Goal: Task Accomplishment & Management: Manage account settings

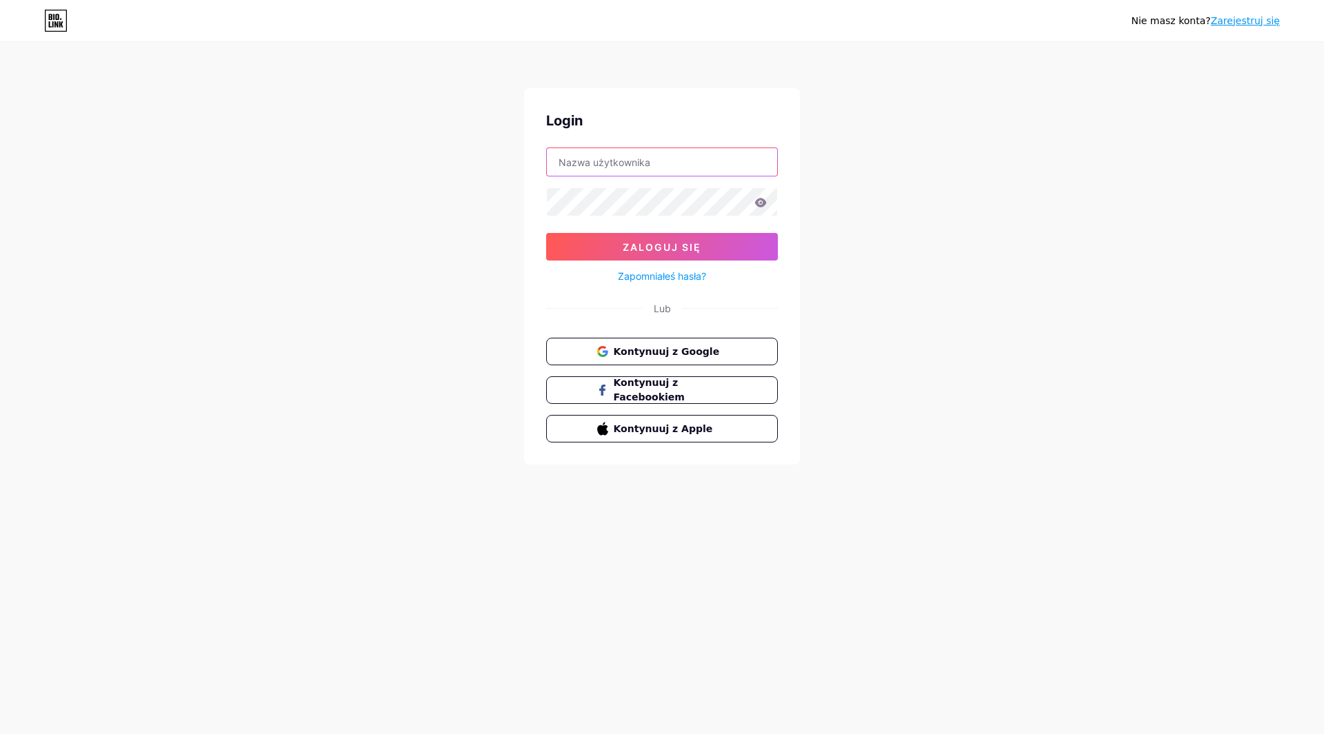
click at [671, 168] on input "text" at bounding box center [662, 162] width 230 height 28
click at [546, 233] on button "Zaloguj się" at bounding box center [662, 247] width 232 height 28
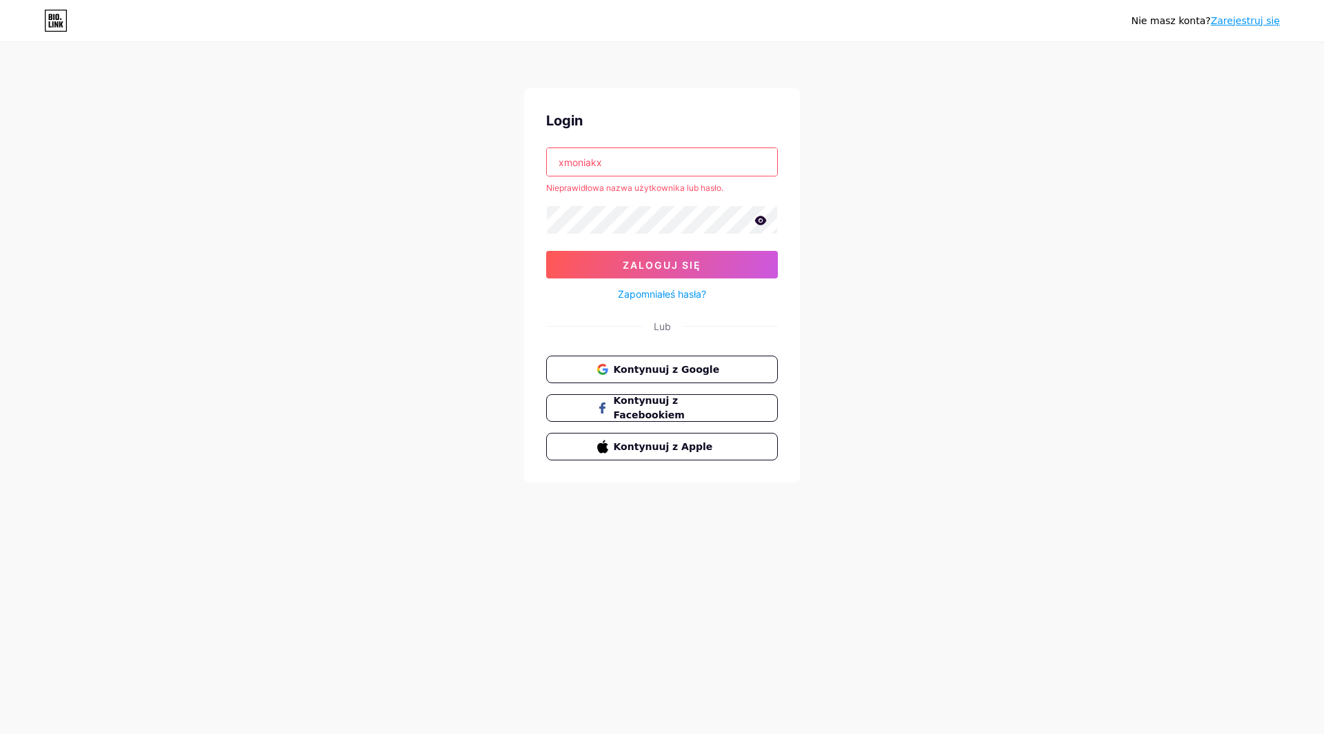
click at [754, 221] on icon at bounding box center [760, 221] width 12 height 10
click at [546, 251] on button "Zaloguj się" at bounding box center [662, 265] width 232 height 28
click at [621, 150] on input "xmoniakx" at bounding box center [662, 162] width 230 height 28
click at [546, 251] on button "Zaloguj się" at bounding box center [662, 265] width 232 height 28
drag, startPoint x: 614, startPoint y: 160, endPoint x: 470, endPoint y: 148, distance: 143.9
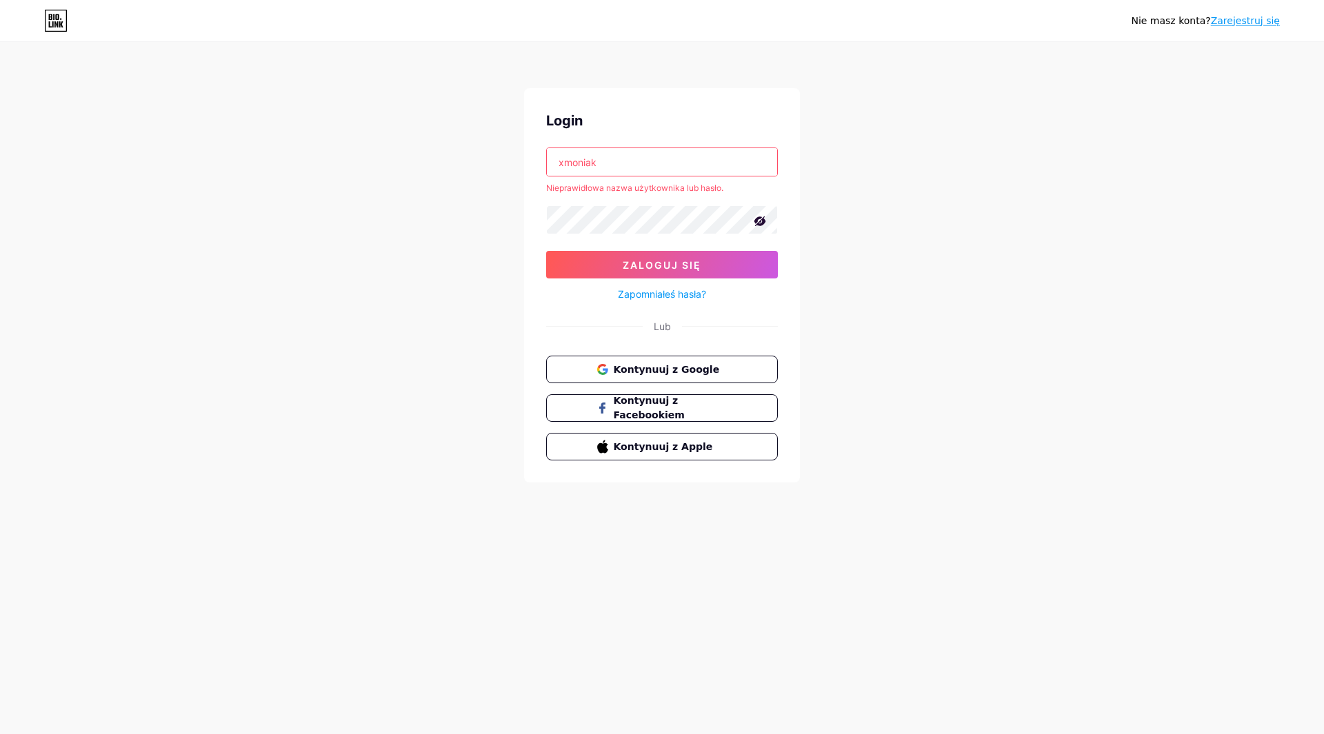
click at [480, 150] on div "Nie masz konta? Zarejestruj się Login xmoniak Nieprawidłowa nazwa użytkownika l…" at bounding box center [662, 263] width 1324 height 527
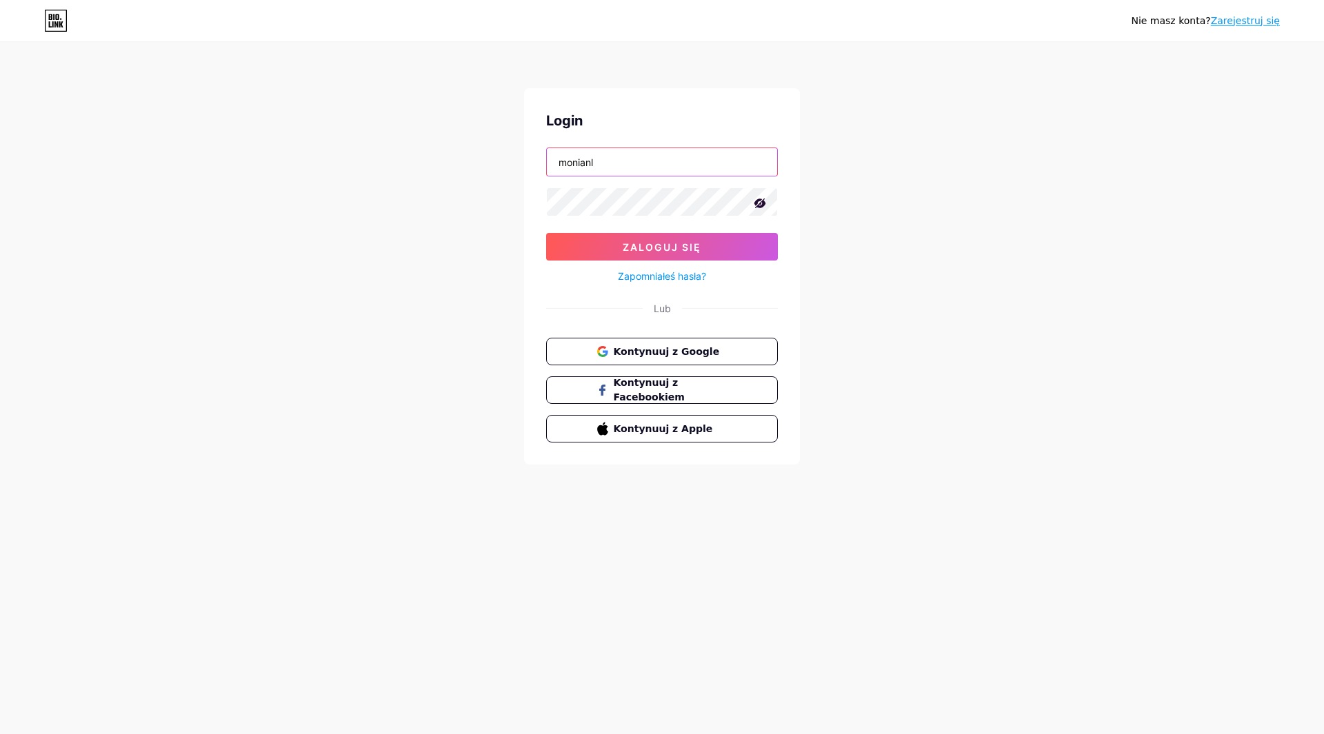
type input "monianl"
click at [546, 233] on button "Zaloguj się" at bounding box center [662, 247] width 232 height 28
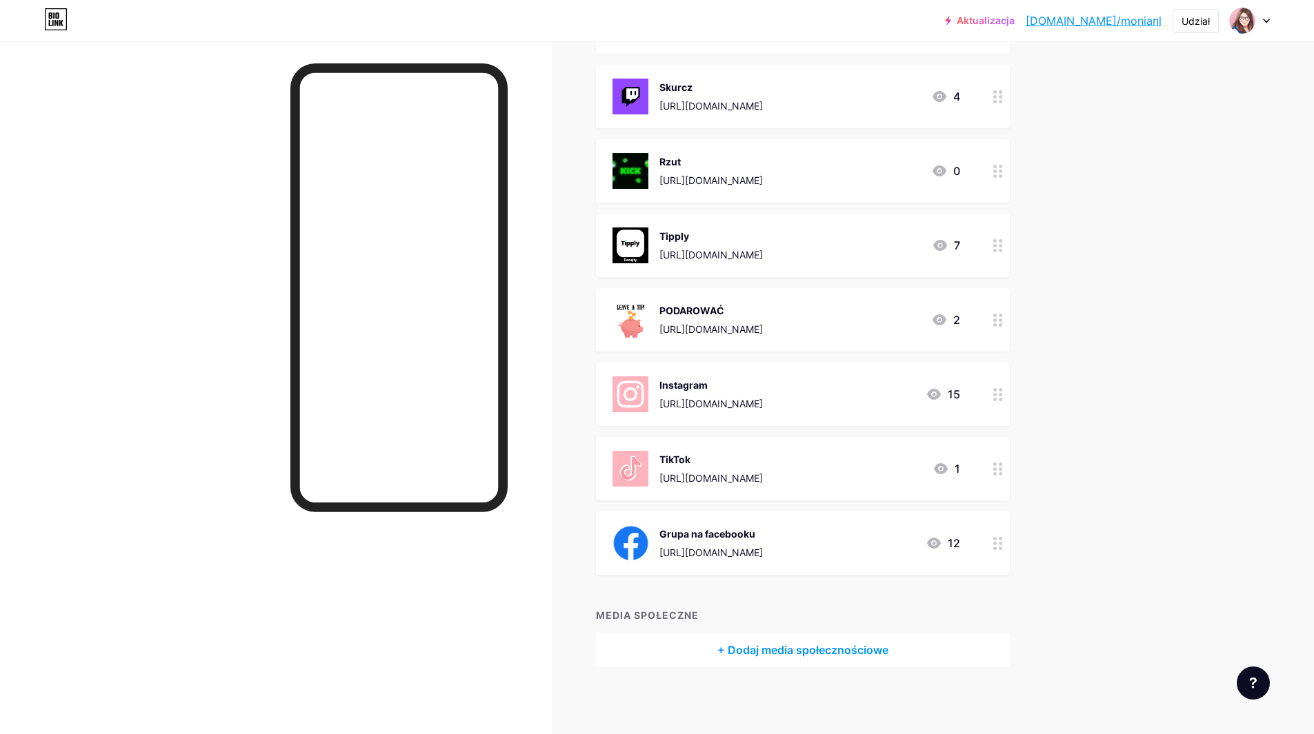
scroll to position [302, 0]
click at [993, 546] on div at bounding box center [997, 542] width 23 height 63
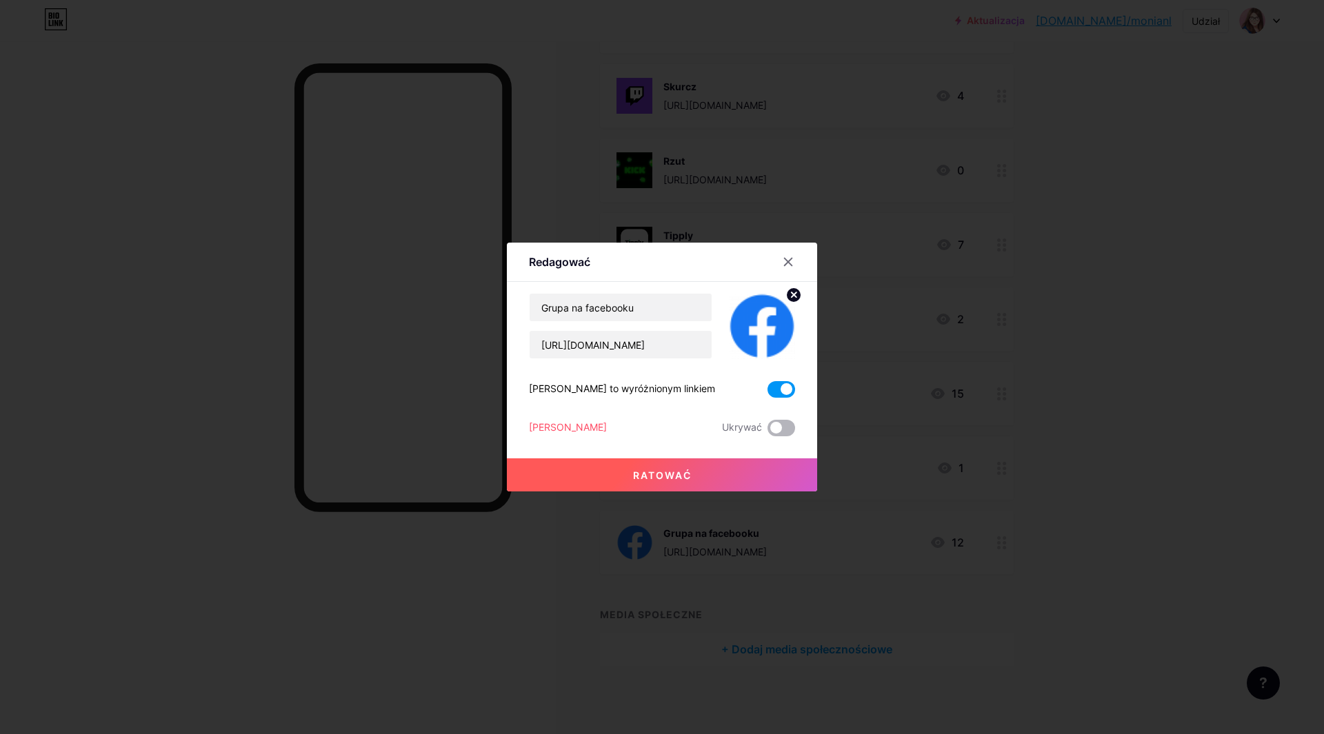
click at [774, 429] on span at bounding box center [781, 428] width 28 height 17
click at [767, 432] on input "checkbox" at bounding box center [767, 432] width 0 height 0
click at [794, 258] on div at bounding box center [788, 262] width 25 height 25
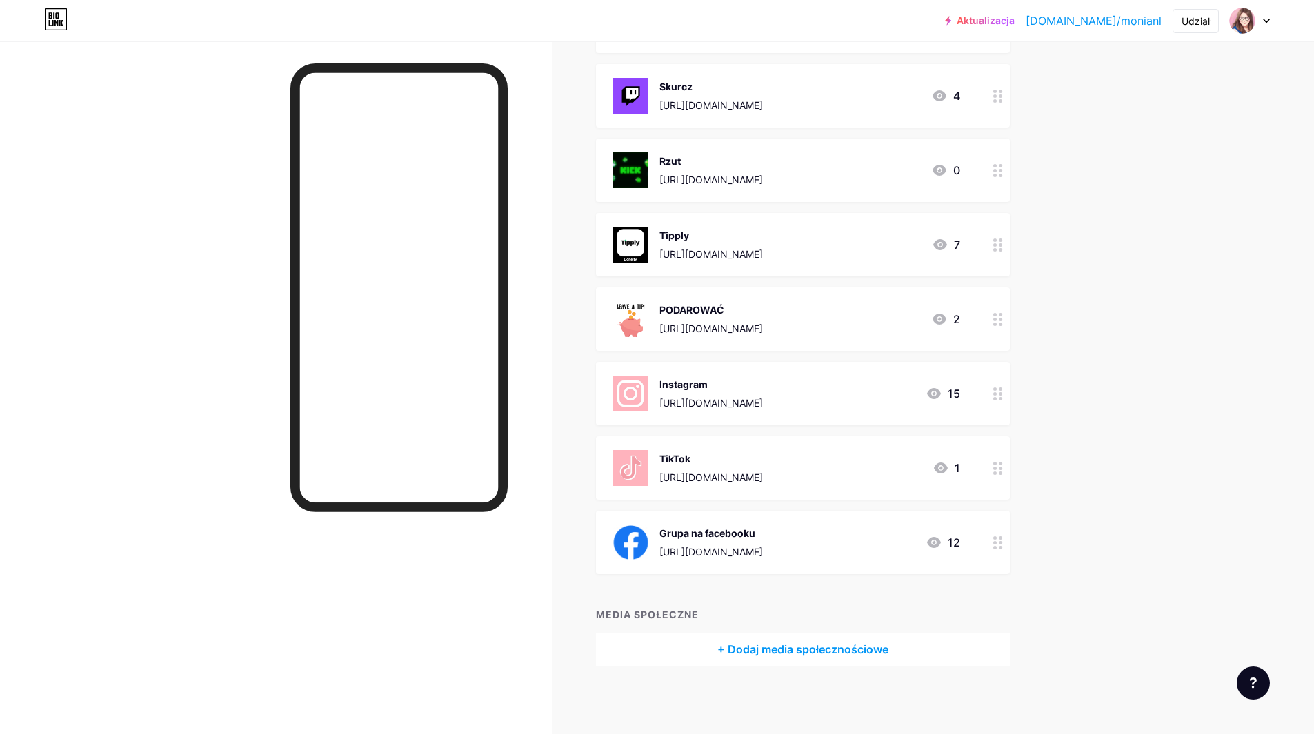
click at [994, 392] on div at bounding box center [997, 393] width 23 height 63
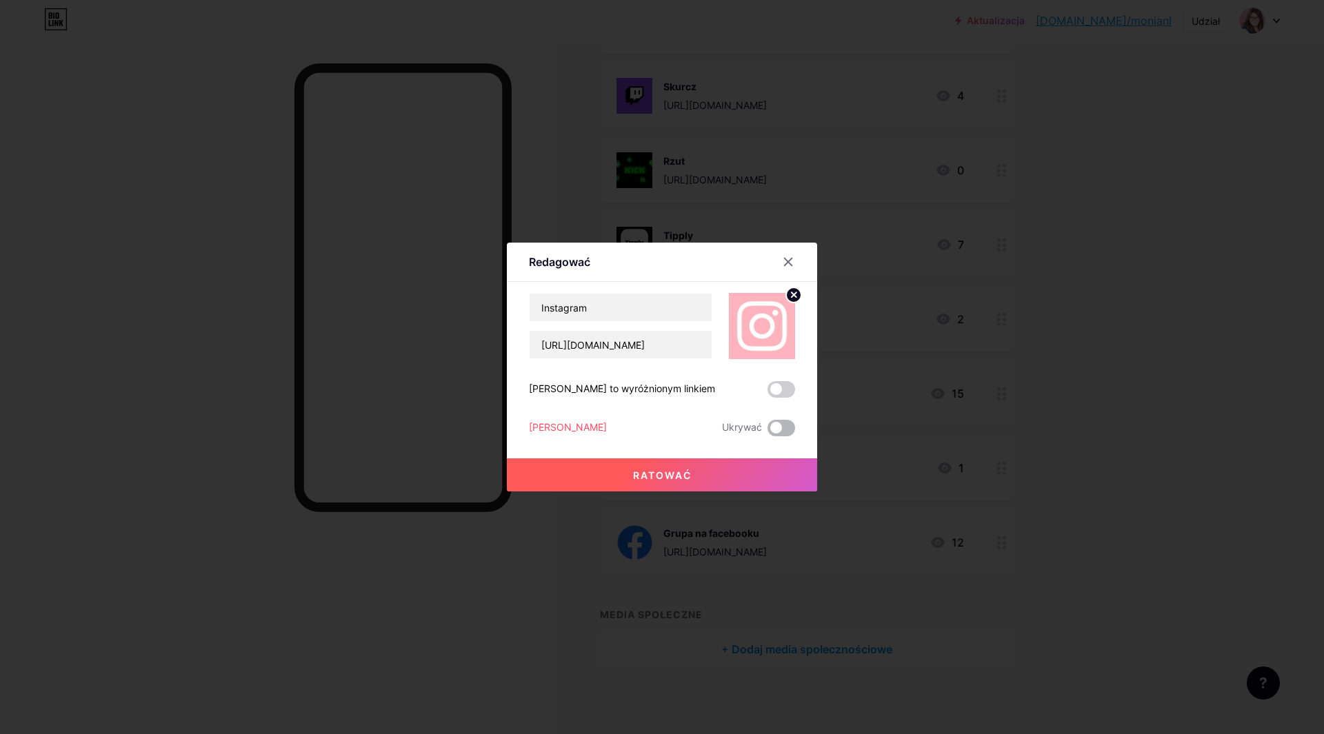
click at [781, 427] on span at bounding box center [781, 428] width 28 height 17
click at [767, 432] on input "checkbox" at bounding box center [767, 432] width 0 height 0
click at [790, 269] on div at bounding box center [788, 262] width 25 height 25
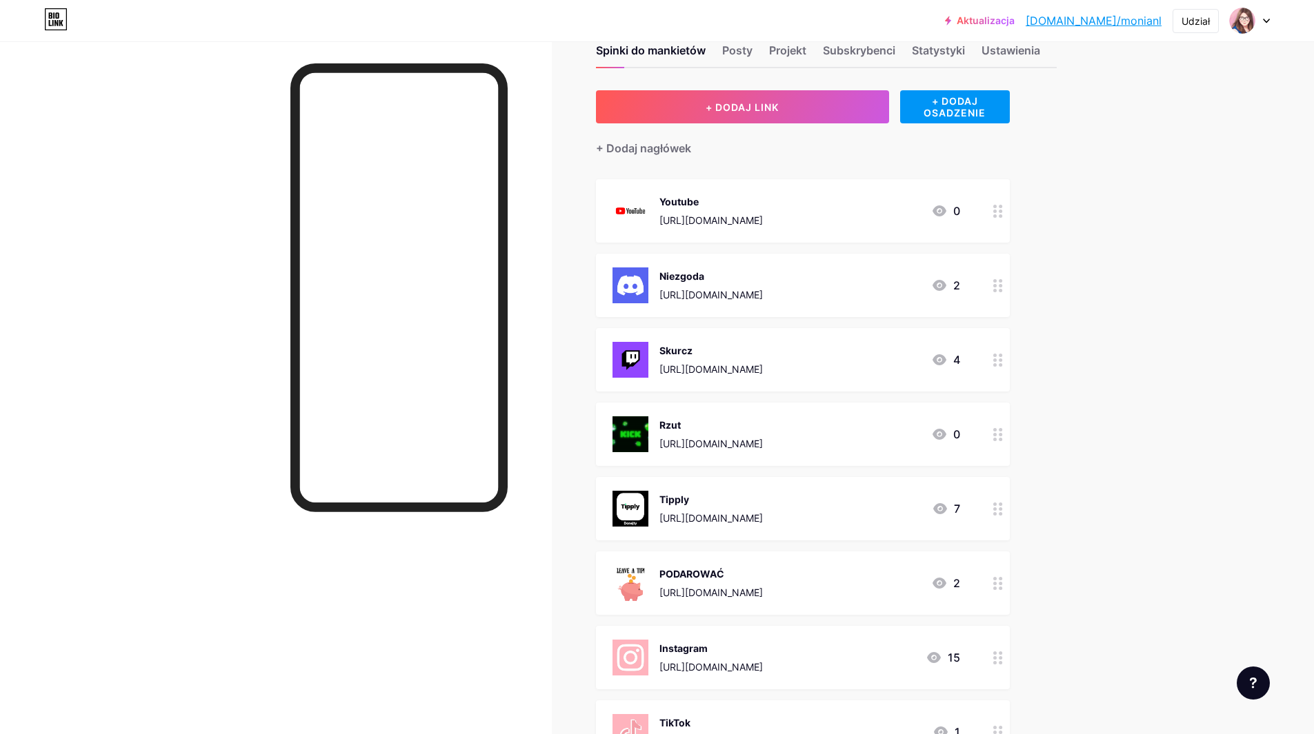
scroll to position [0, 0]
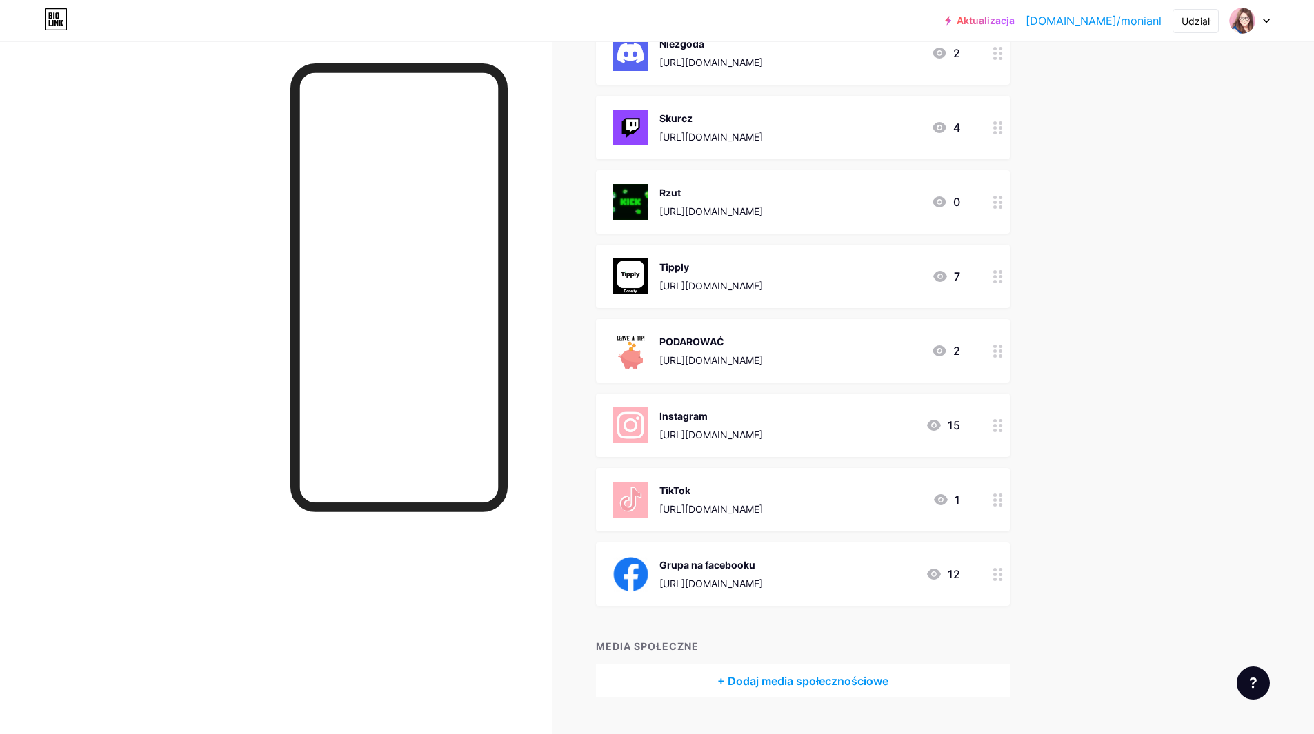
scroll to position [276, 0]
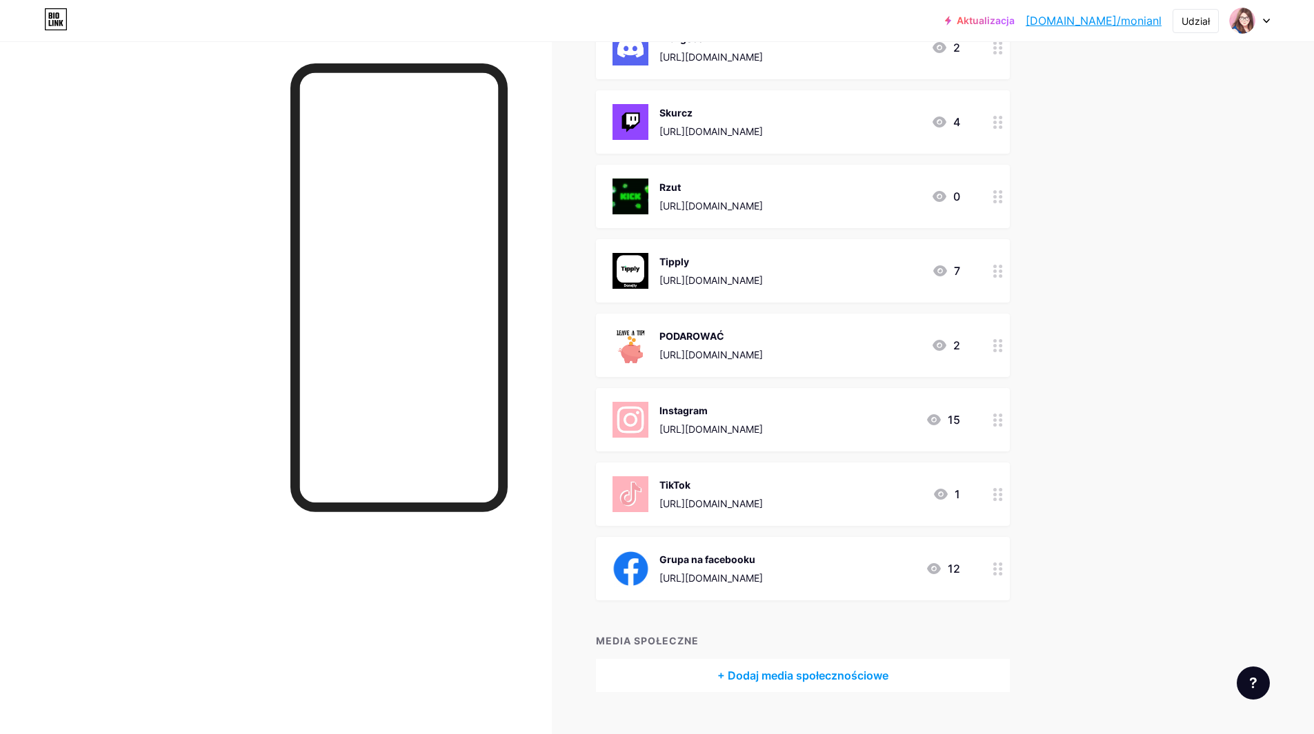
click at [1001, 572] on icon at bounding box center [998, 569] width 10 height 13
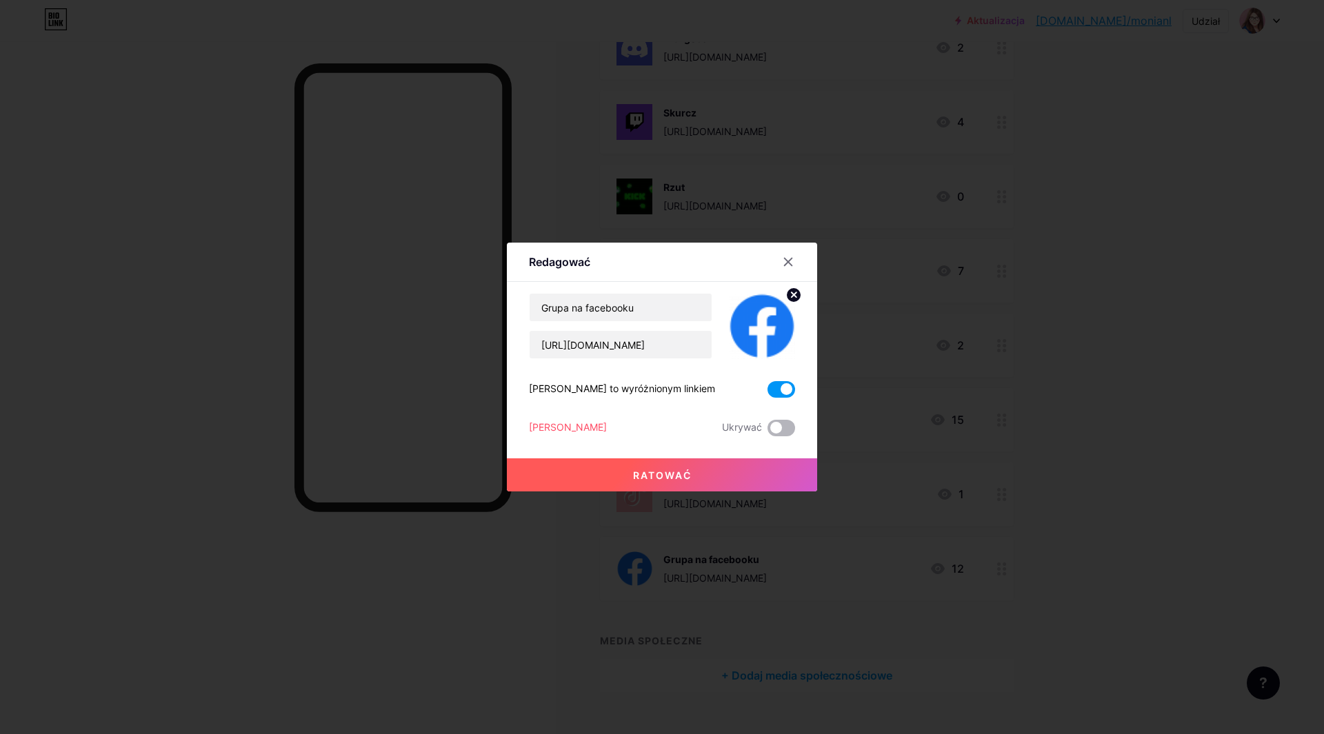
click at [776, 429] on span at bounding box center [781, 428] width 28 height 17
click at [767, 432] on input "checkbox" at bounding box center [767, 432] width 0 height 0
click at [669, 475] on font "Ratować" at bounding box center [662, 476] width 59 height 12
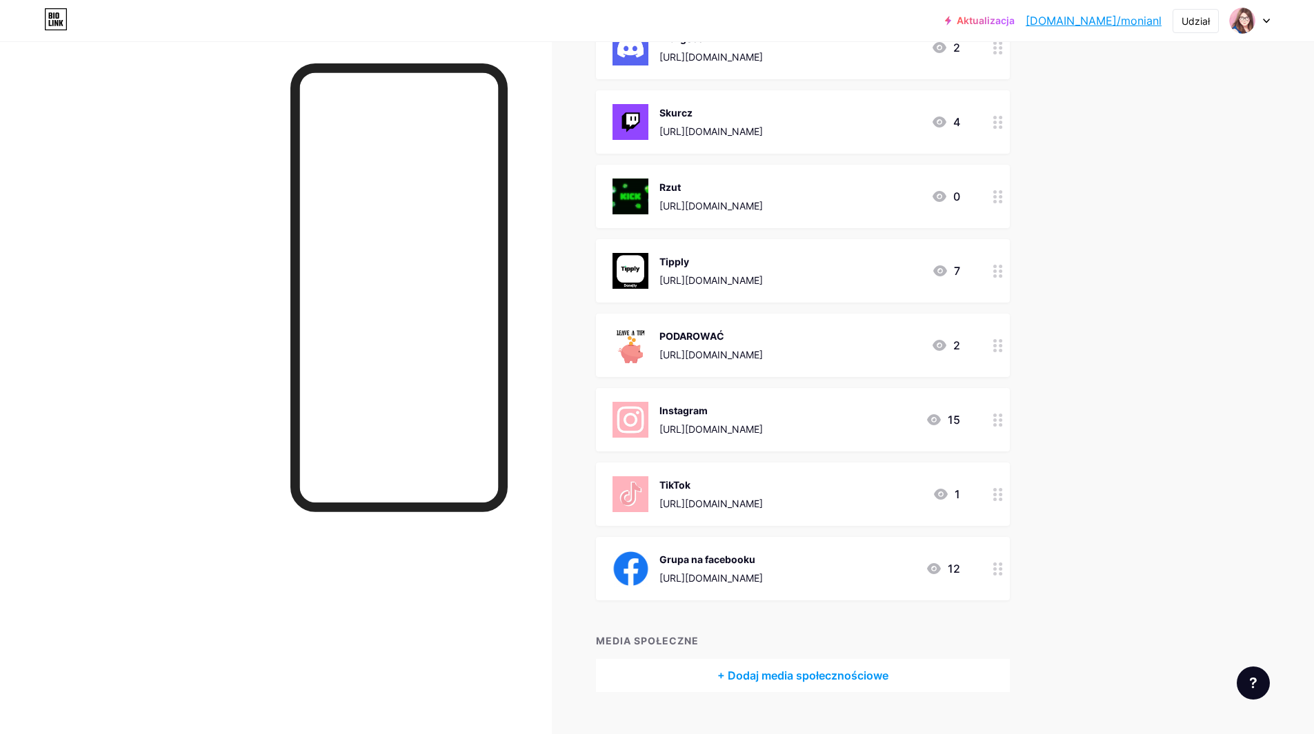
click at [996, 422] on div at bounding box center [997, 419] width 23 height 63
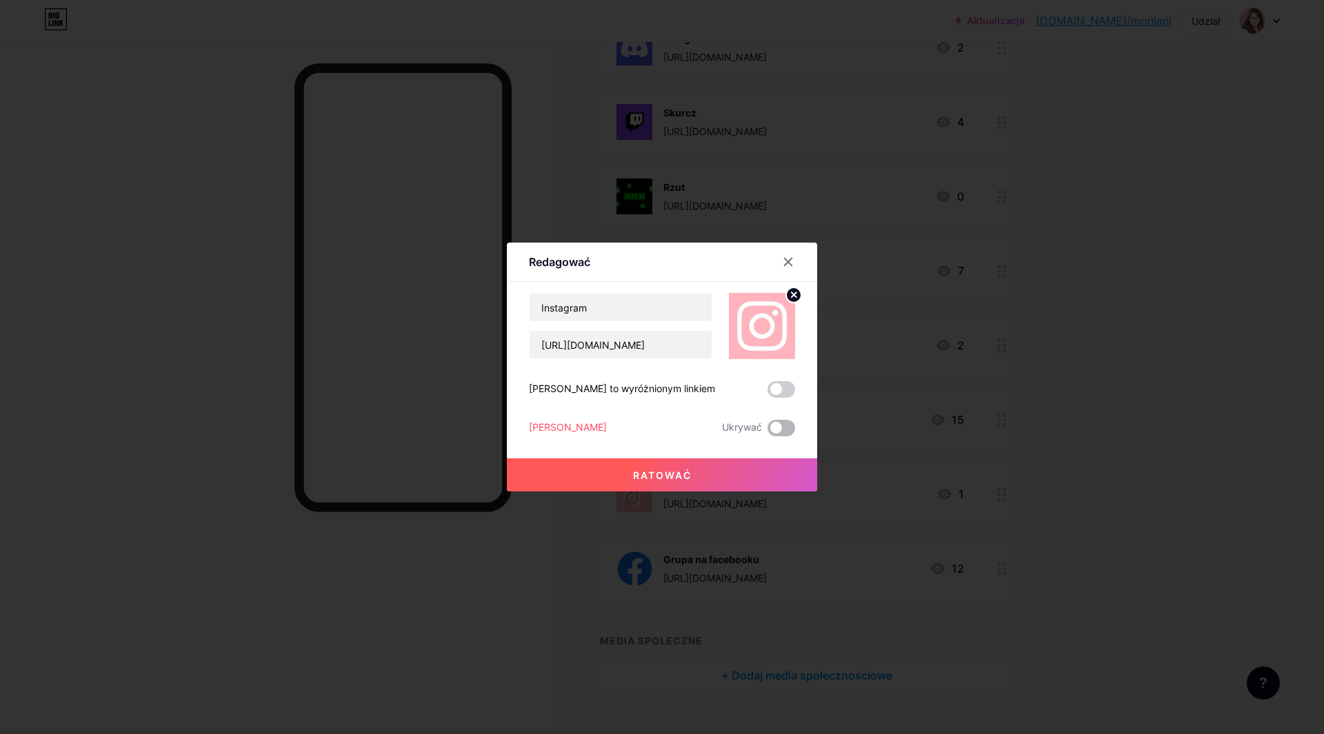
click at [778, 426] on span at bounding box center [781, 428] width 28 height 17
click at [767, 432] on input "checkbox" at bounding box center [767, 432] width 0 height 0
click at [734, 472] on button "Ratować" at bounding box center [662, 475] width 310 height 33
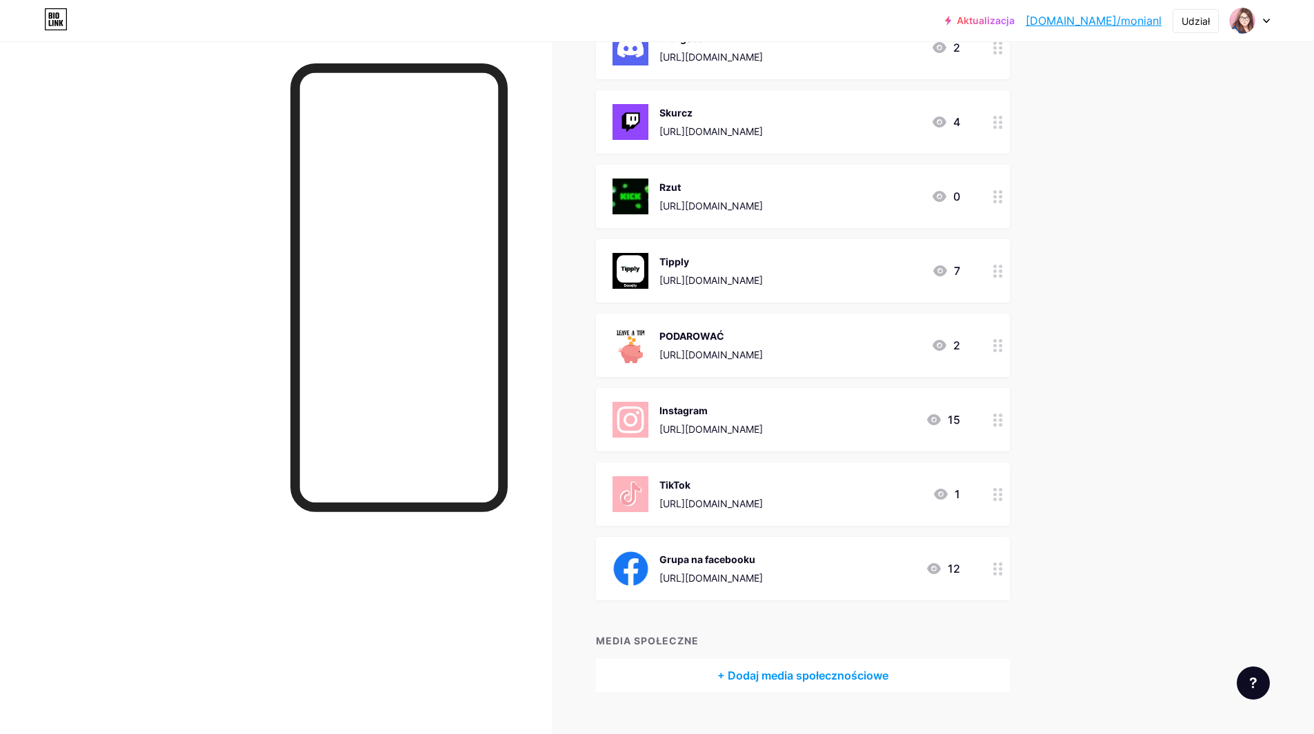
click at [1001, 501] on div at bounding box center [997, 494] width 23 height 63
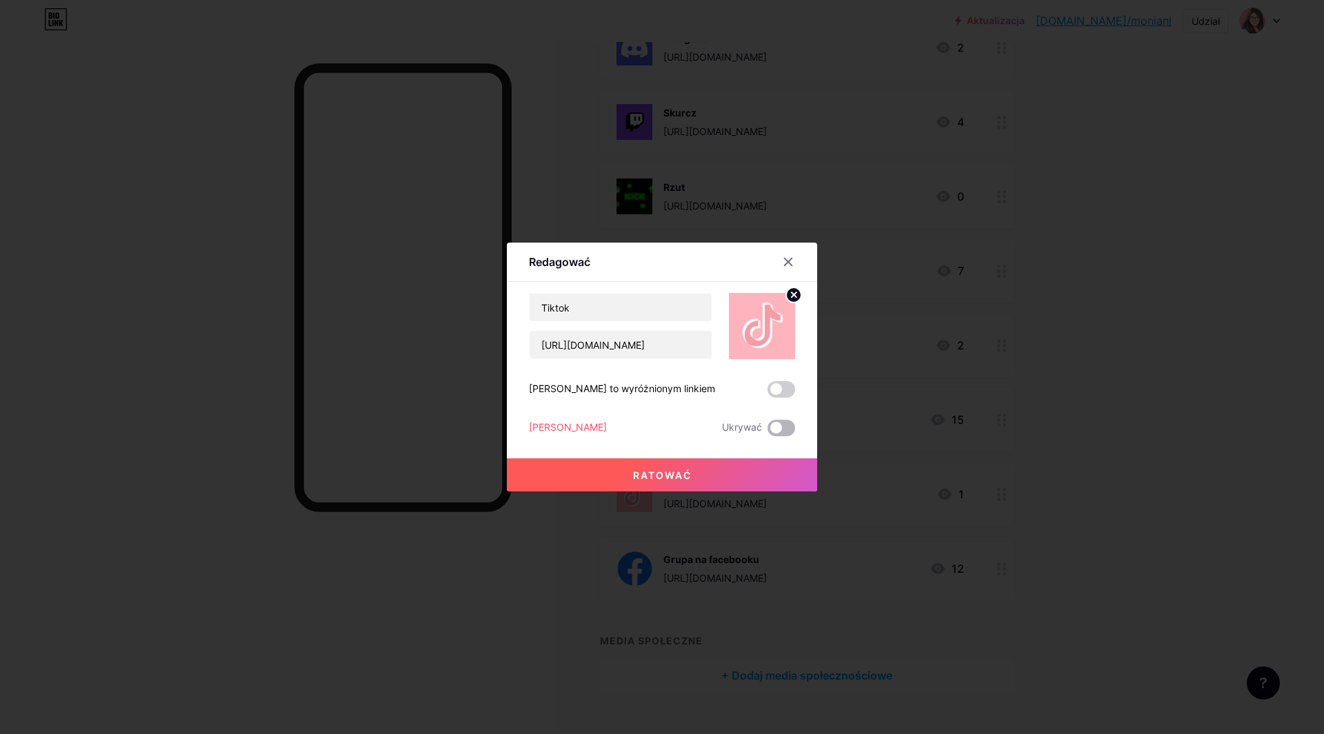
drag, startPoint x: 794, startPoint y: 415, endPoint x: 791, endPoint y: 426, distance: 11.6
click at [794, 420] on div "Tiktok [URL][DOMAIN_NAME] Uczyń to wyróżnionym linkiem Usuwać Ukrywać Ratować" at bounding box center [662, 364] width 266 height 143
click at [776, 431] on span at bounding box center [781, 428] width 28 height 17
click at [767, 432] on input "checkbox" at bounding box center [767, 432] width 0 height 0
click at [769, 476] on button "Ratować" at bounding box center [662, 475] width 310 height 33
